Goal: Task Accomplishment & Management: Manage account settings

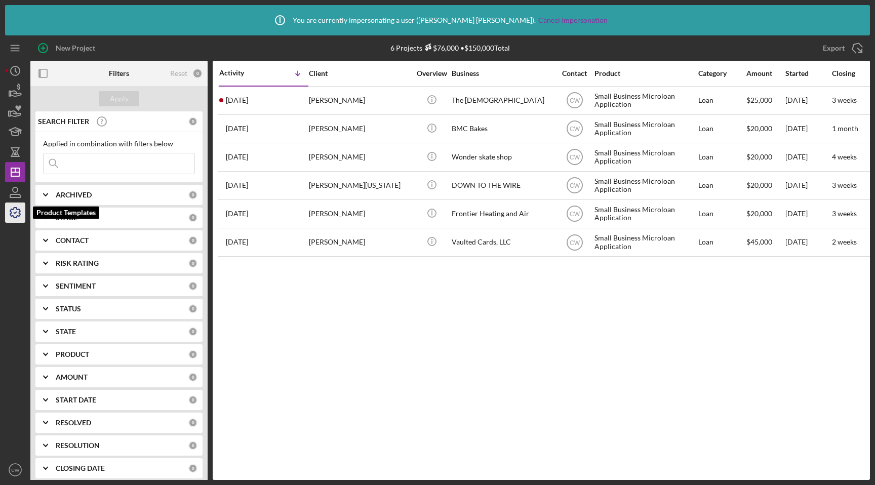
click at [7, 214] on icon "button" at bounding box center [15, 212] width 25 height 25
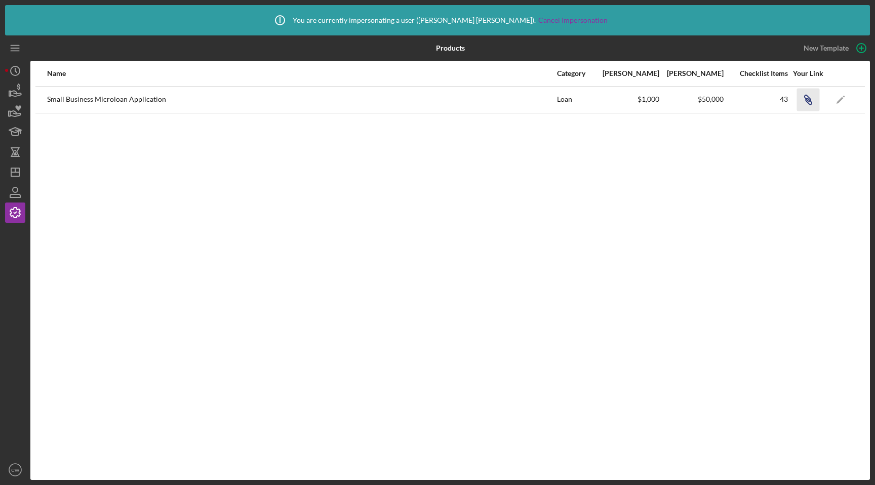
click at [806, 97] on icon "Icon/Link" at bounding box center [807, 99] width 23 height 23
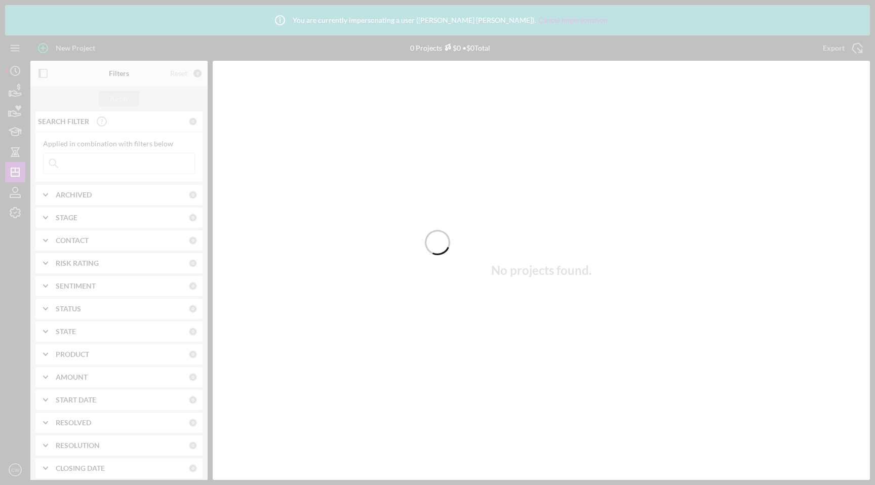
click at [15, 472] on div at bounding box center [437, 242] width 875 height 485
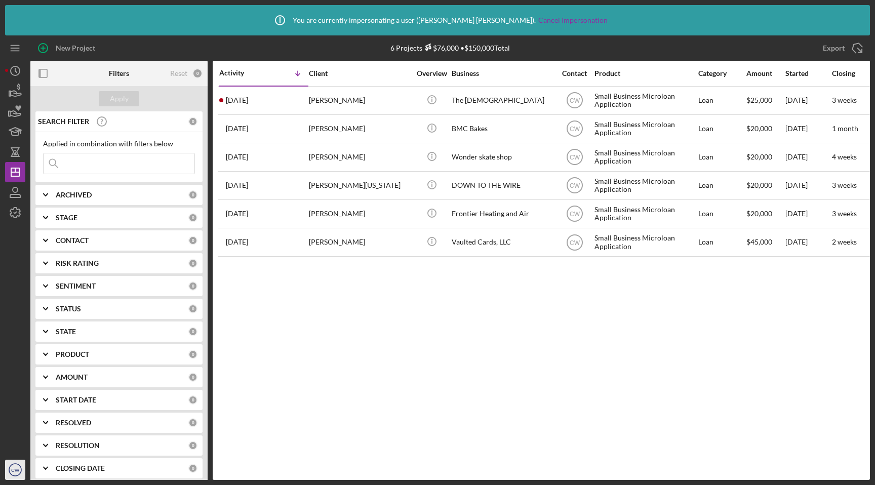
click at [16, 471] on text "CW" at bounding box center [15, 470] width 9 height 6
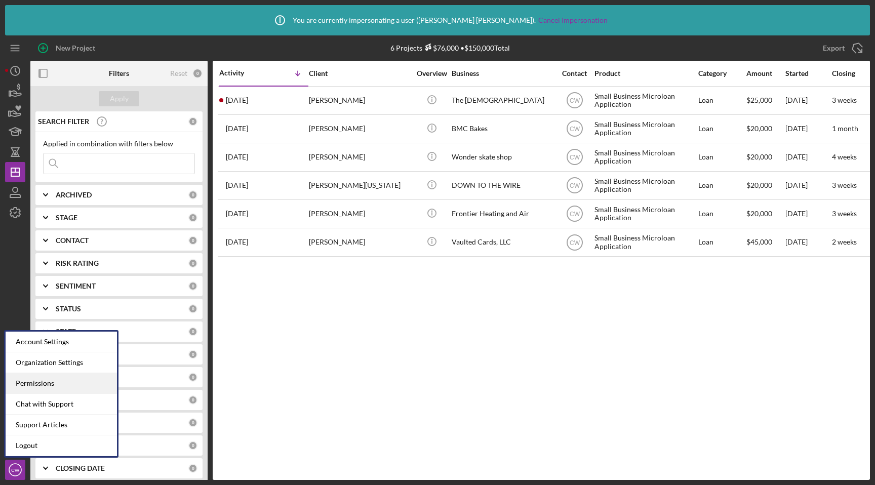
click at [63, 390] on div "Permissions" at bounding box center [61, 383] width 111 height 21
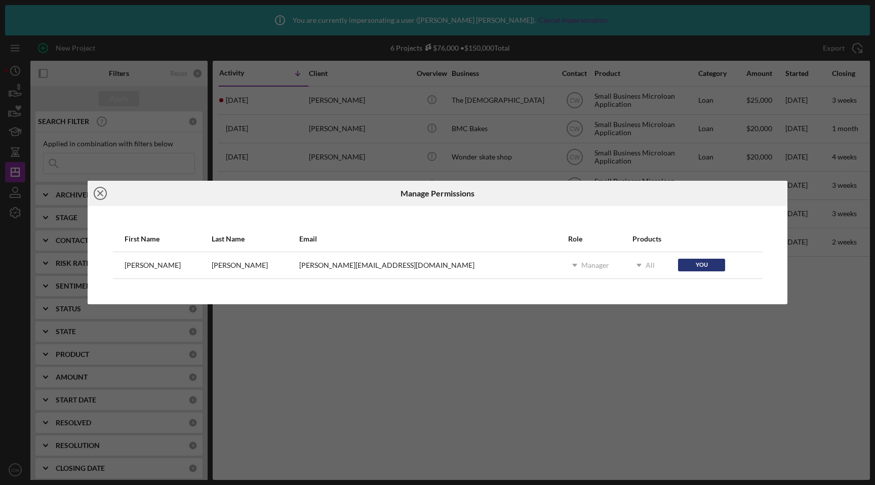
click at [98, 191] on line at bounding box center [100, 193] width 5 height 5
